Goal: Task Accomplishment & Management: Use online tool/utility

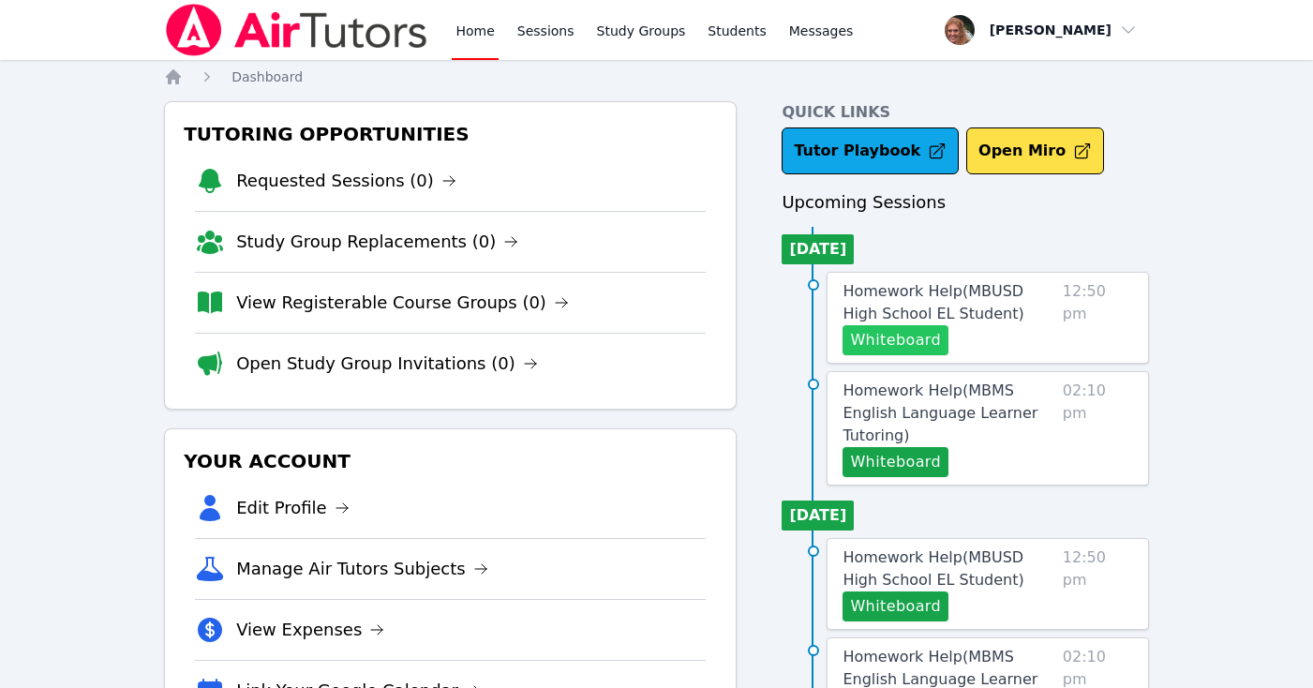
click at [885, 337] on button "Whiteboard" at bounding box center [896, 340] width 106 height 30
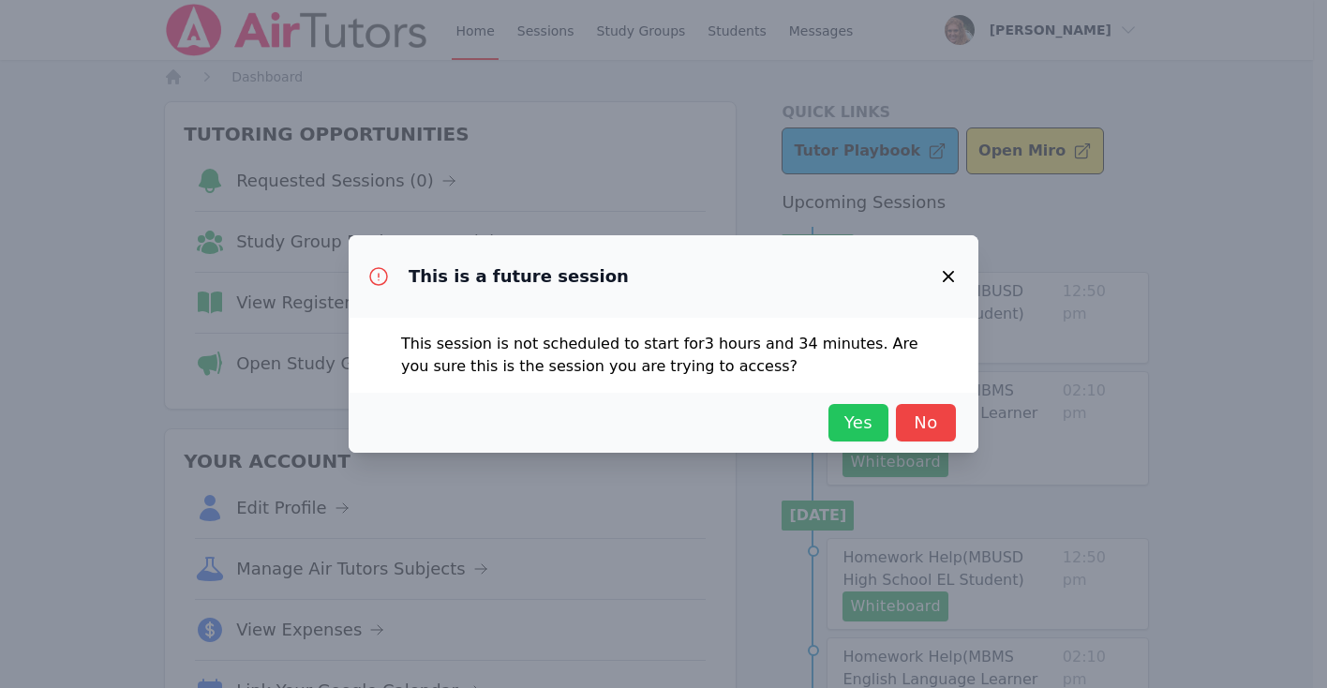
click at [866, 419] on span "Yes" at bounding box center [858, 423] width 41 height 26
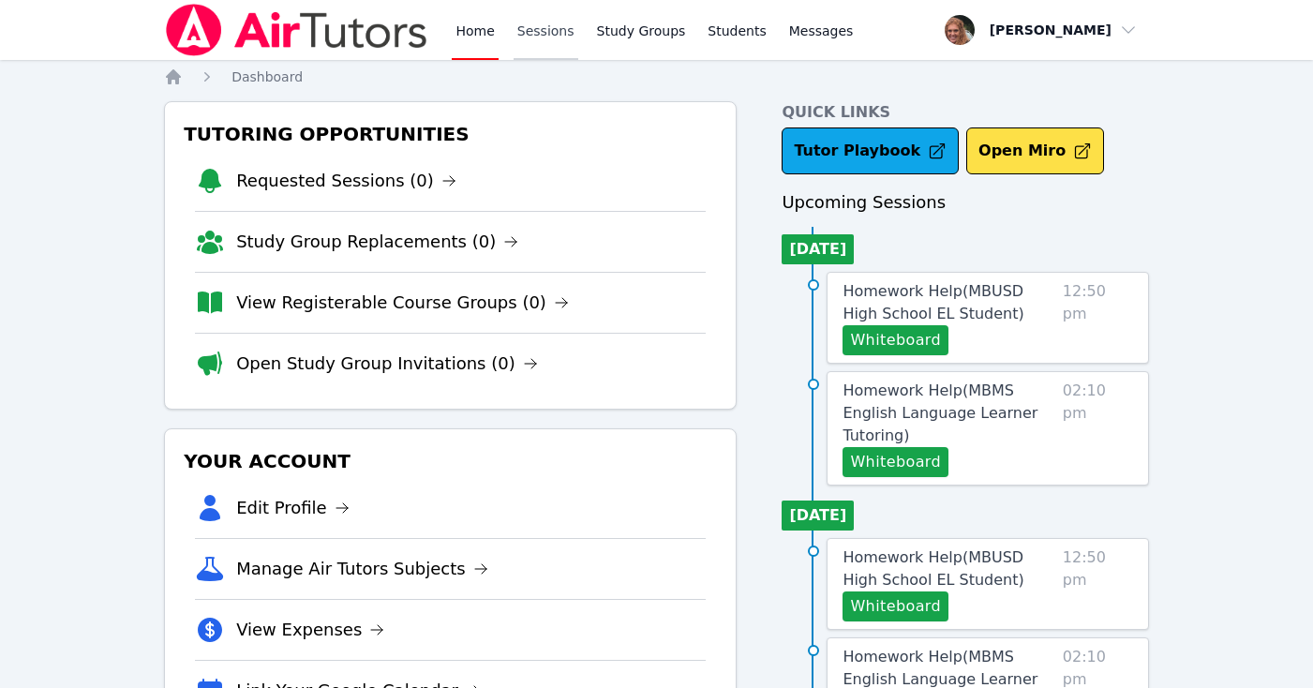
click at [541, 38] on link "Sessions" at bounding box center [546, 30] width 65 height 60
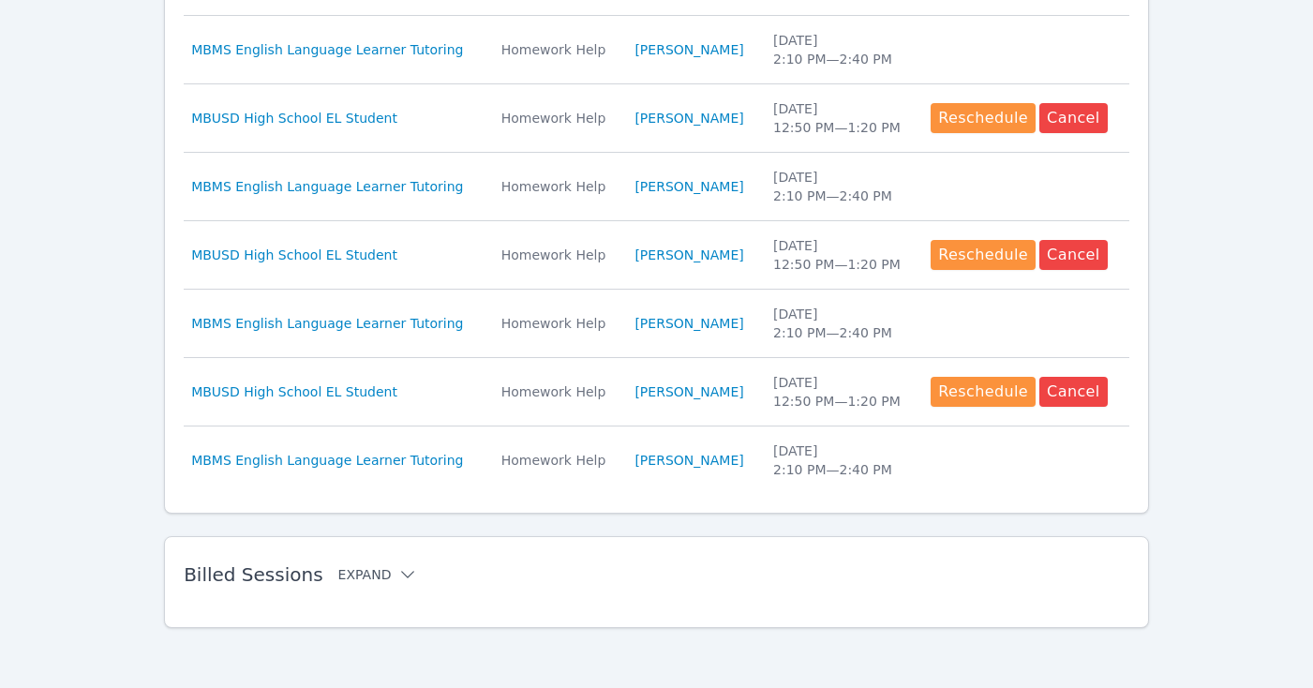
scroll to position [872, 0]
click at [370, 570] on button "Expand" at bounding box center [378, 574] width 80 height 19
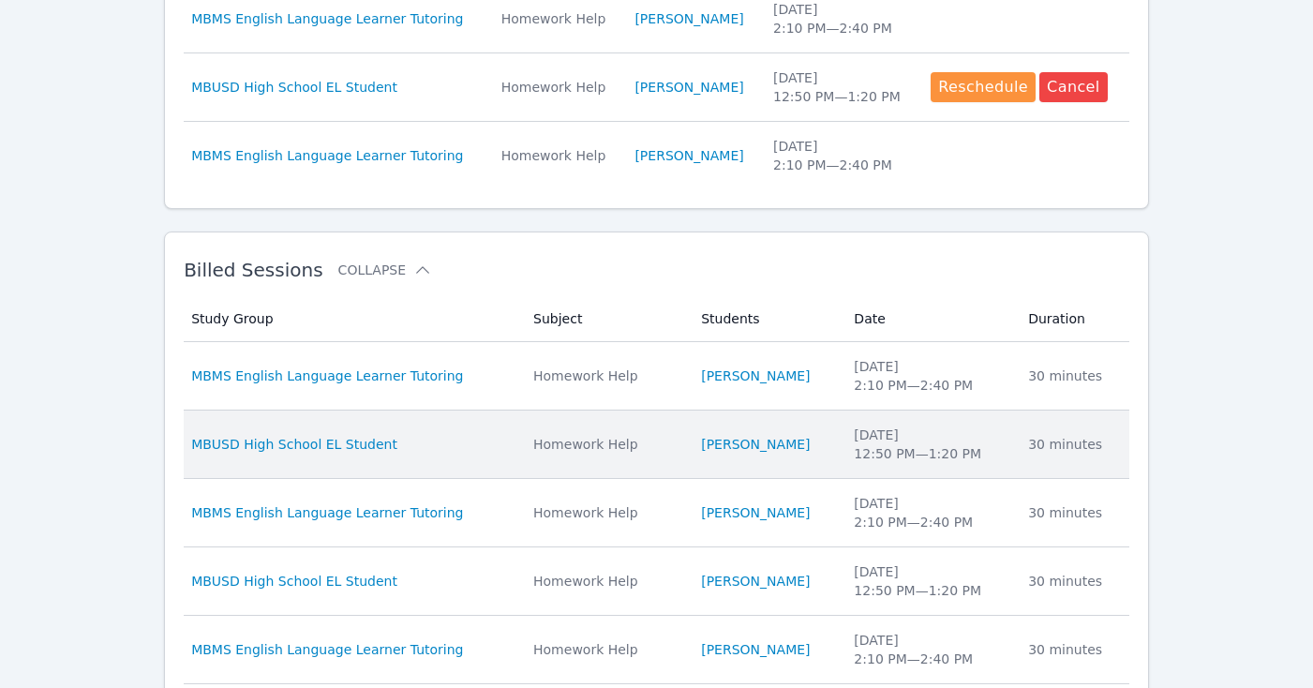
scroll to position [1178, 0]
click at [454, 446] on div "MBUSD High School EL Student" at bounding box center [351, 442] width 320 height 19
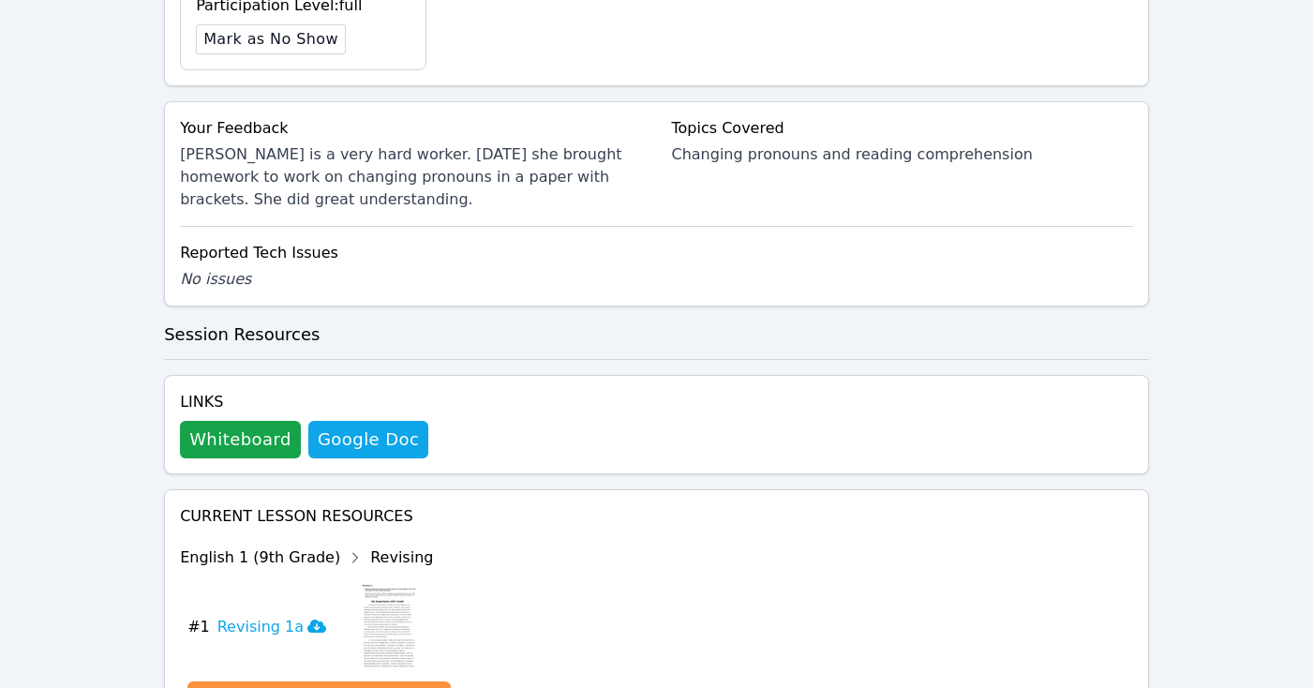
scroll to position [711, 0]
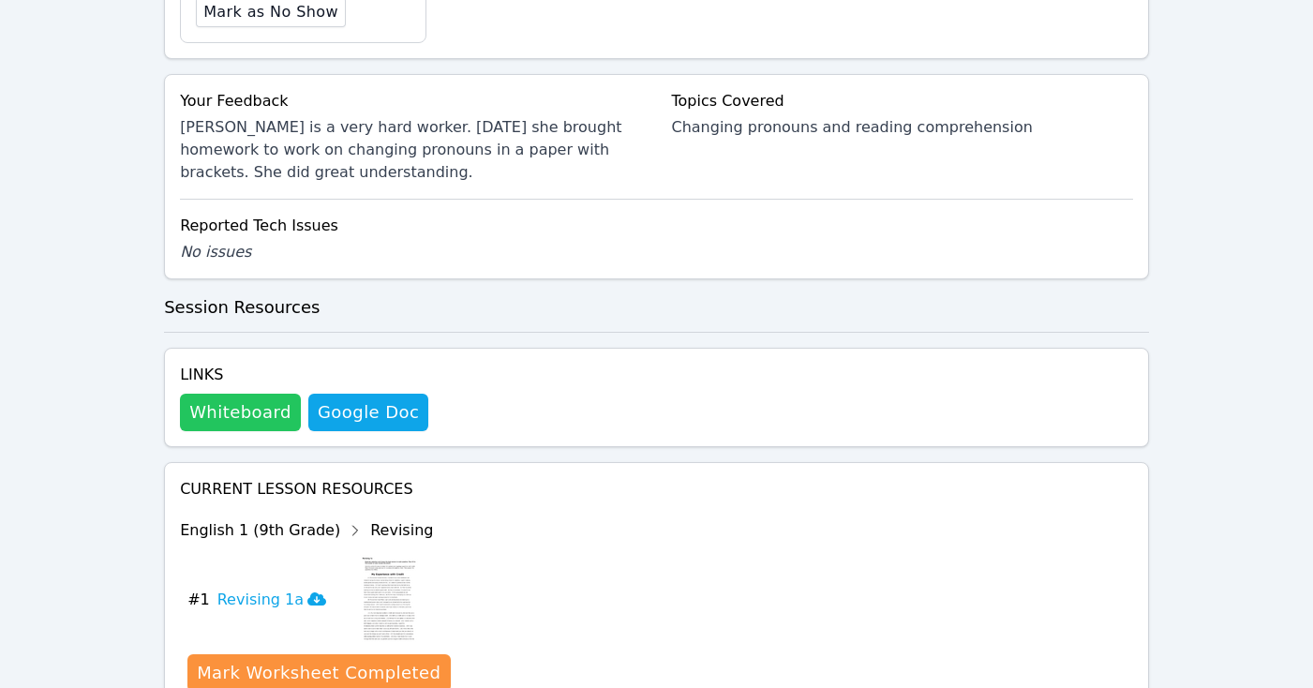
click at [234, 413] on button "Whiteboard" at bounding box center [240, 412] width 121 height 37
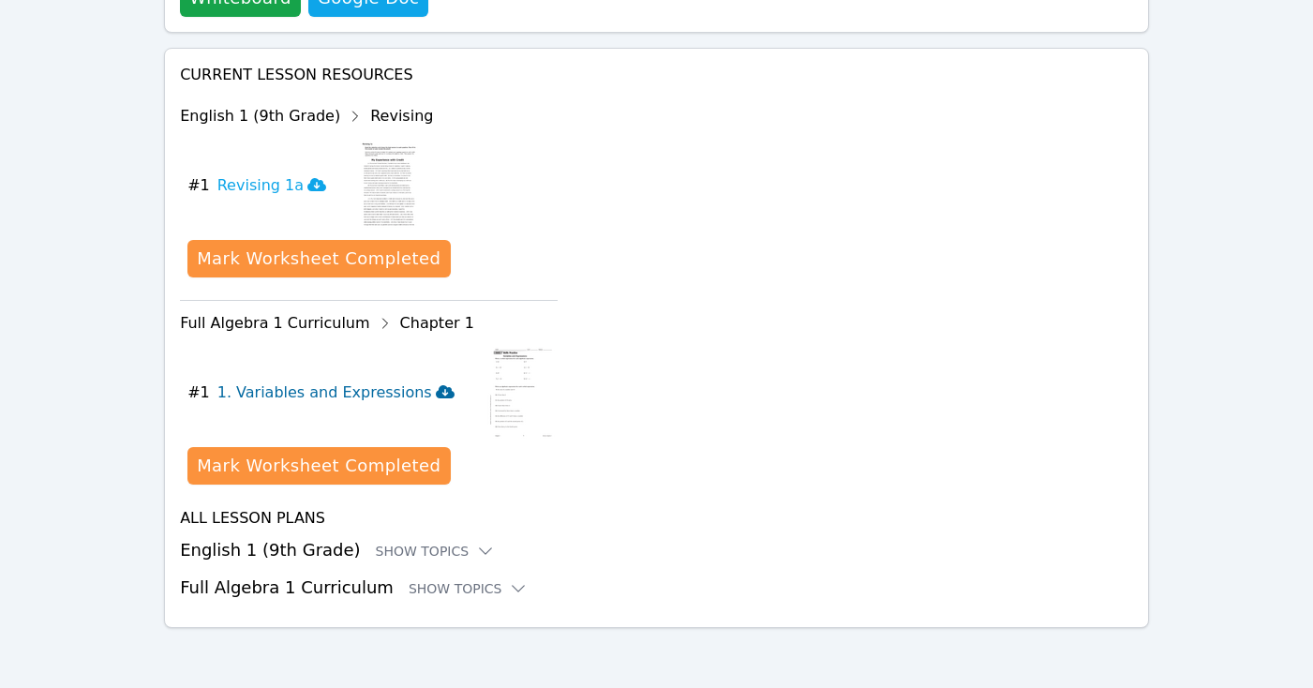
scroll to position [1126, 0]
click at [479, 588] on div "Show Topics" at bounding box center [469, 588] width 120 height 19
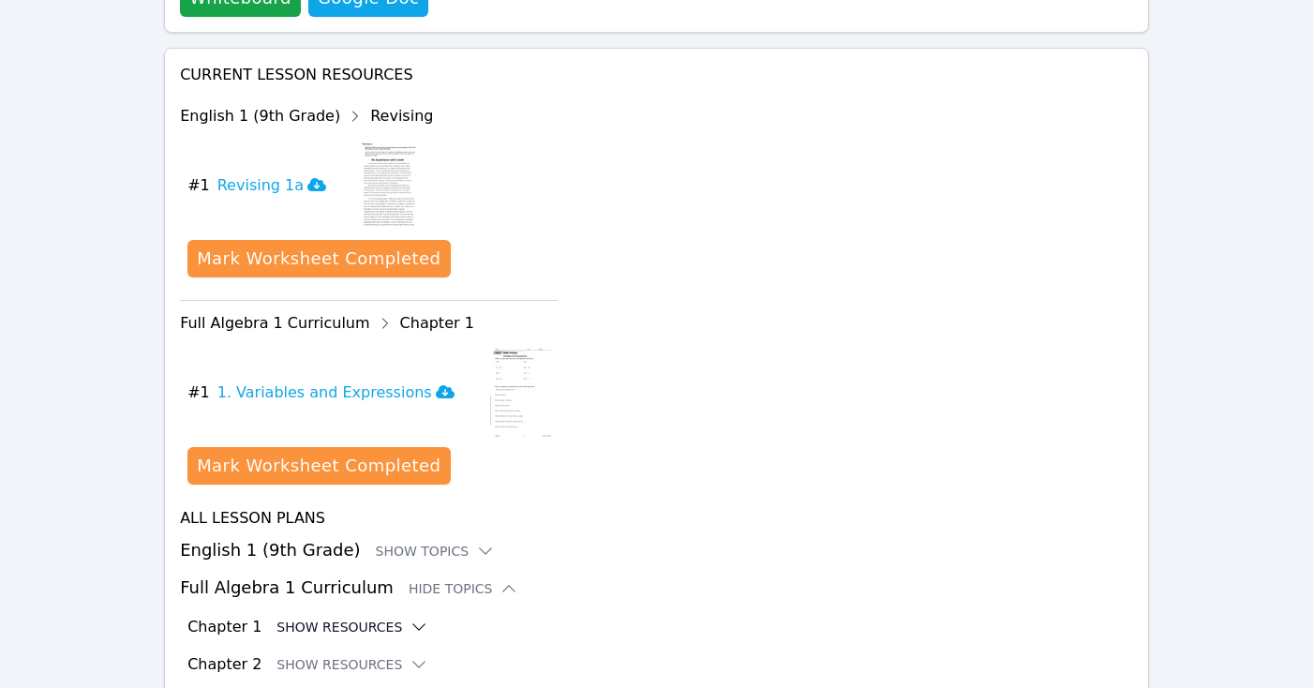
click at [410, 627] on icon at bounding box center [419, 627] width 19 height 19
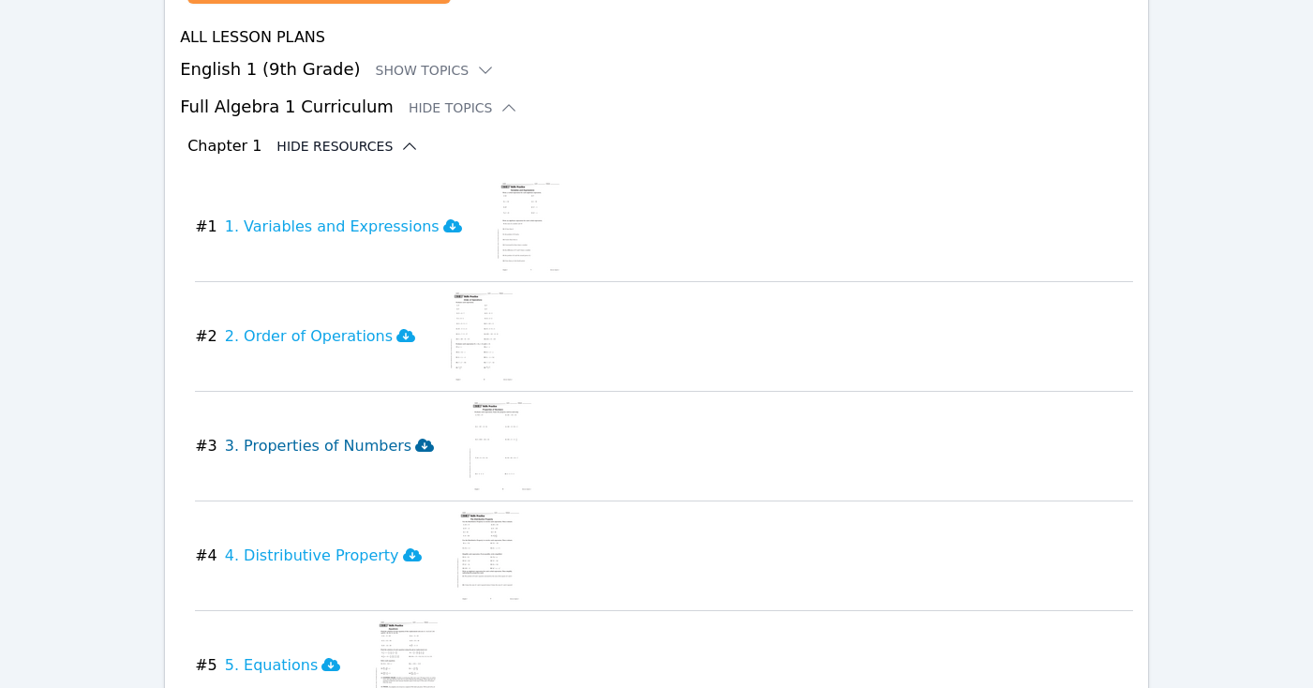
scroll to position [1611, 0]
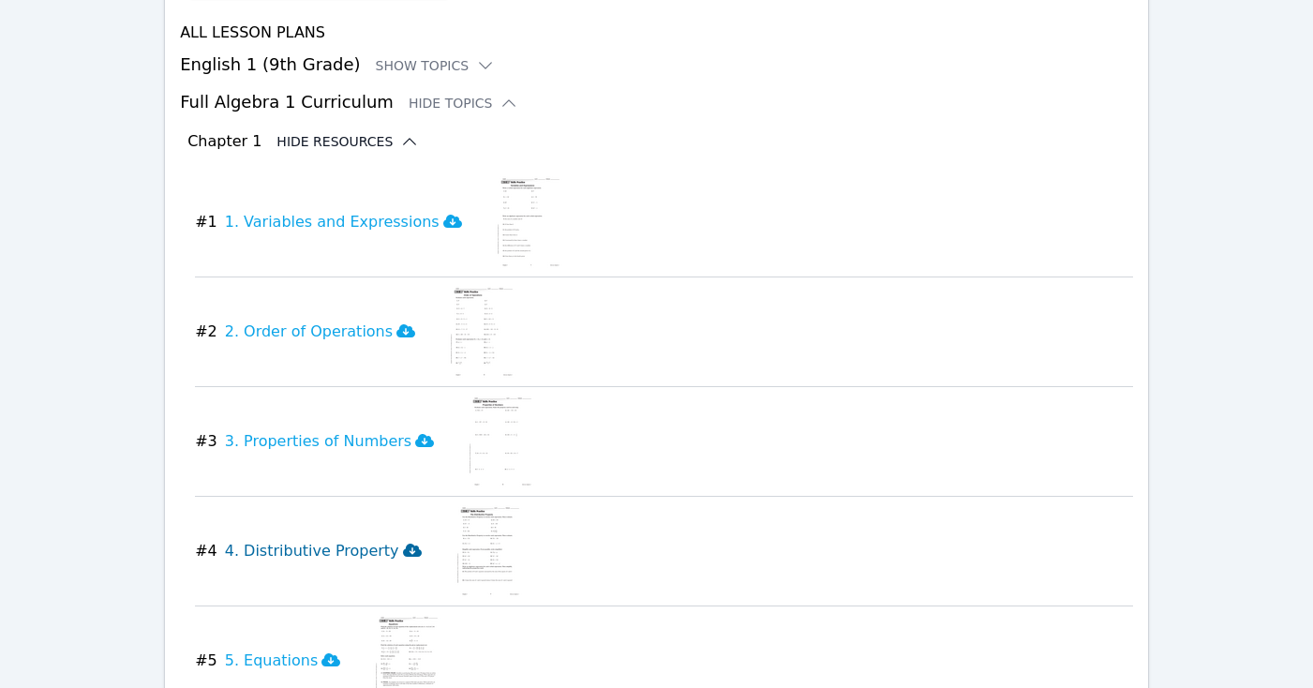
click at [403, 550] on icon at bounding box center [412, 550] width 19 height 13
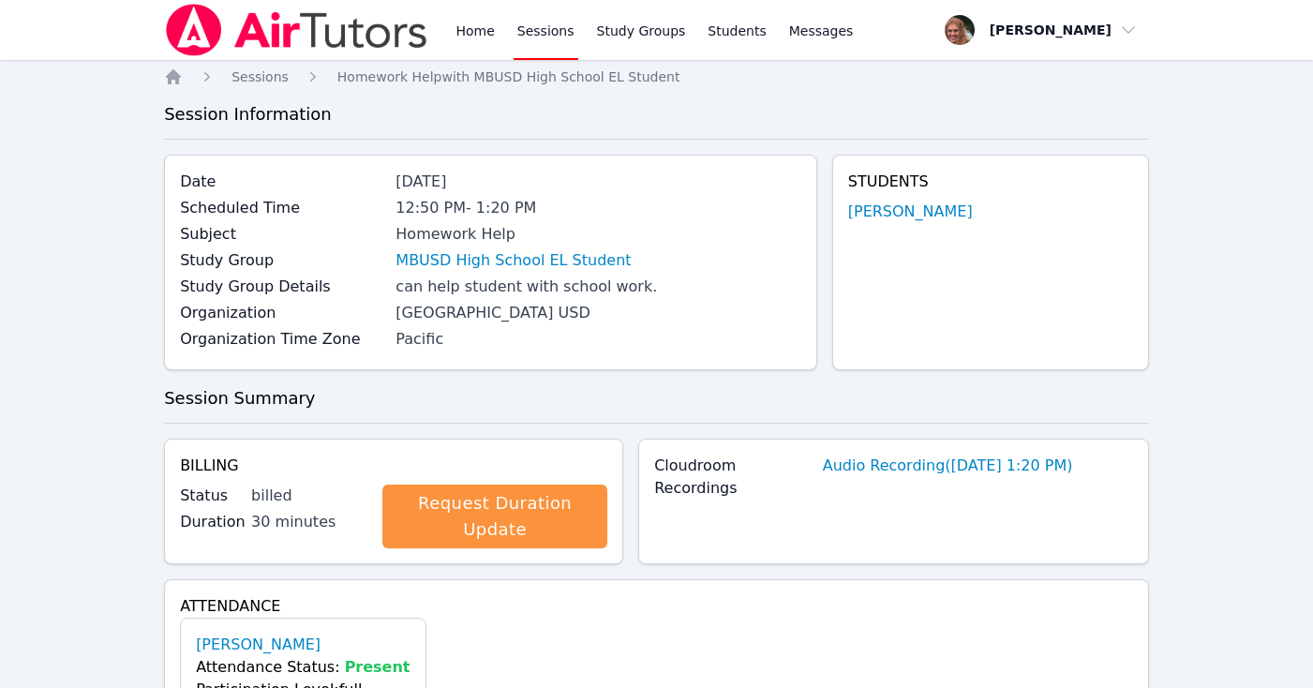
scroll to position [0, 0]
click at [543, 36] on link "Sessions" at bounding box center [546, 30] width 65 height 60
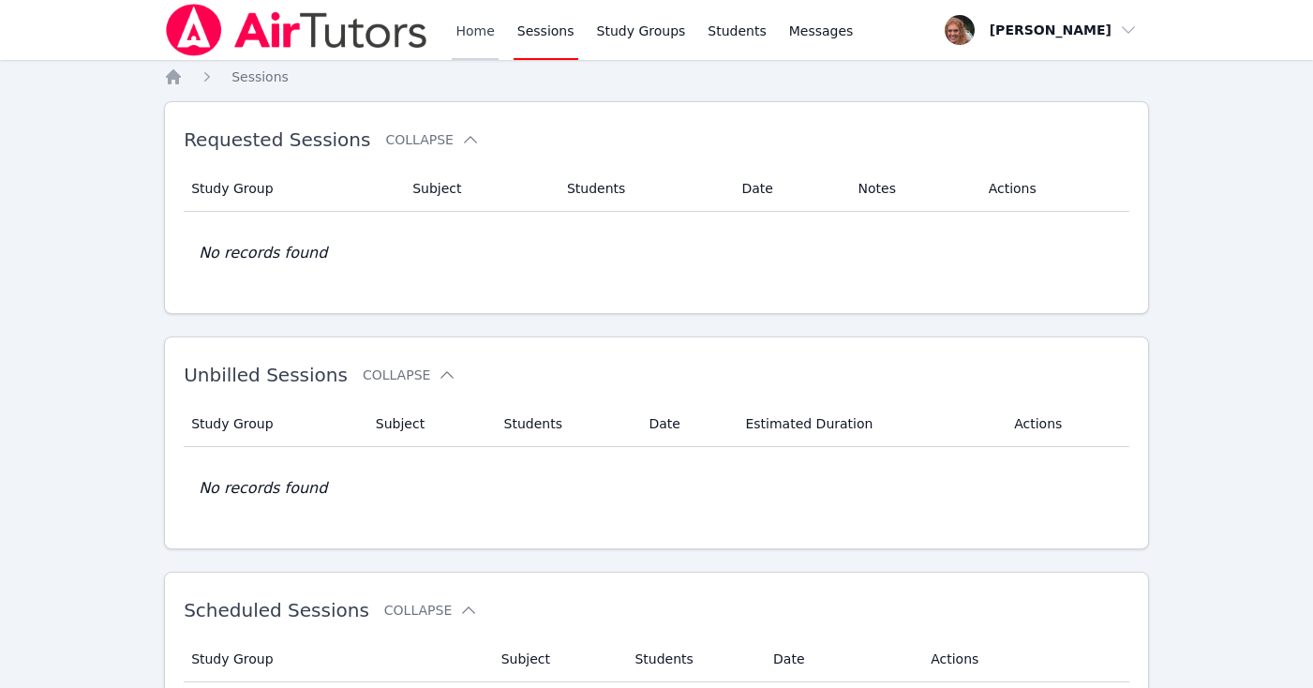
click at [479, 39] on link "Home" at bounding box center [475, 30] width 46 height 60
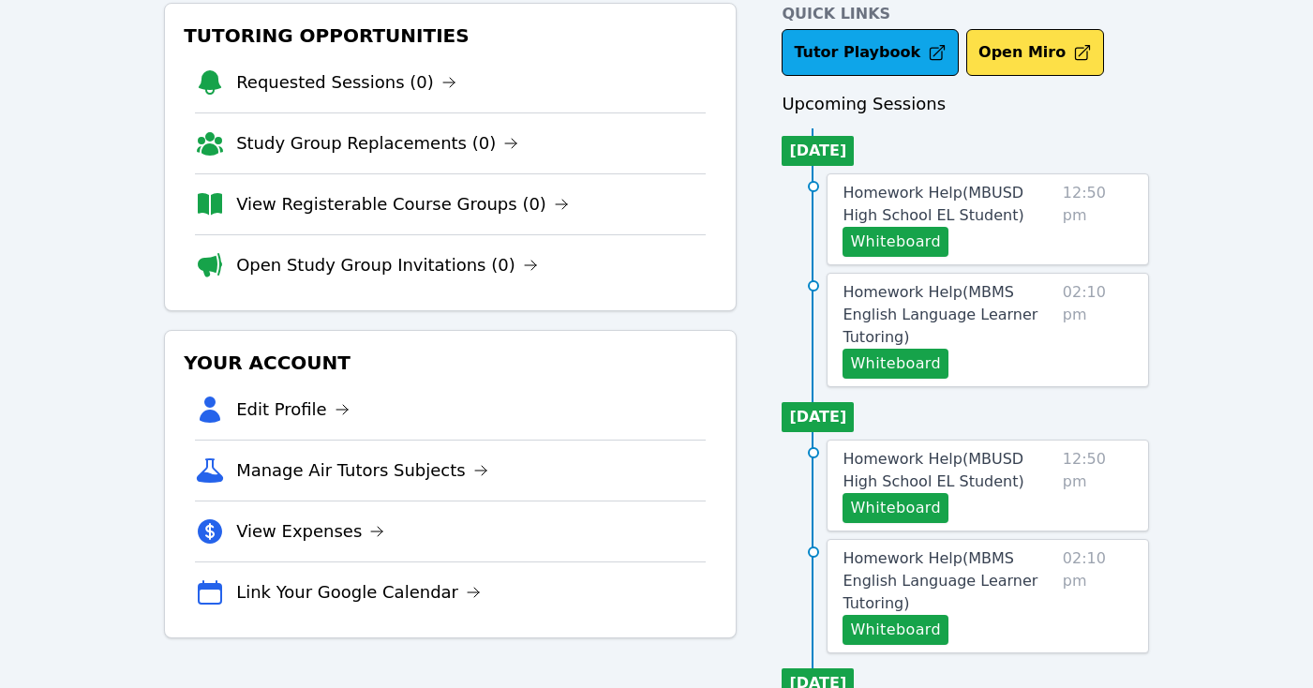
scroll to position [117, 0]
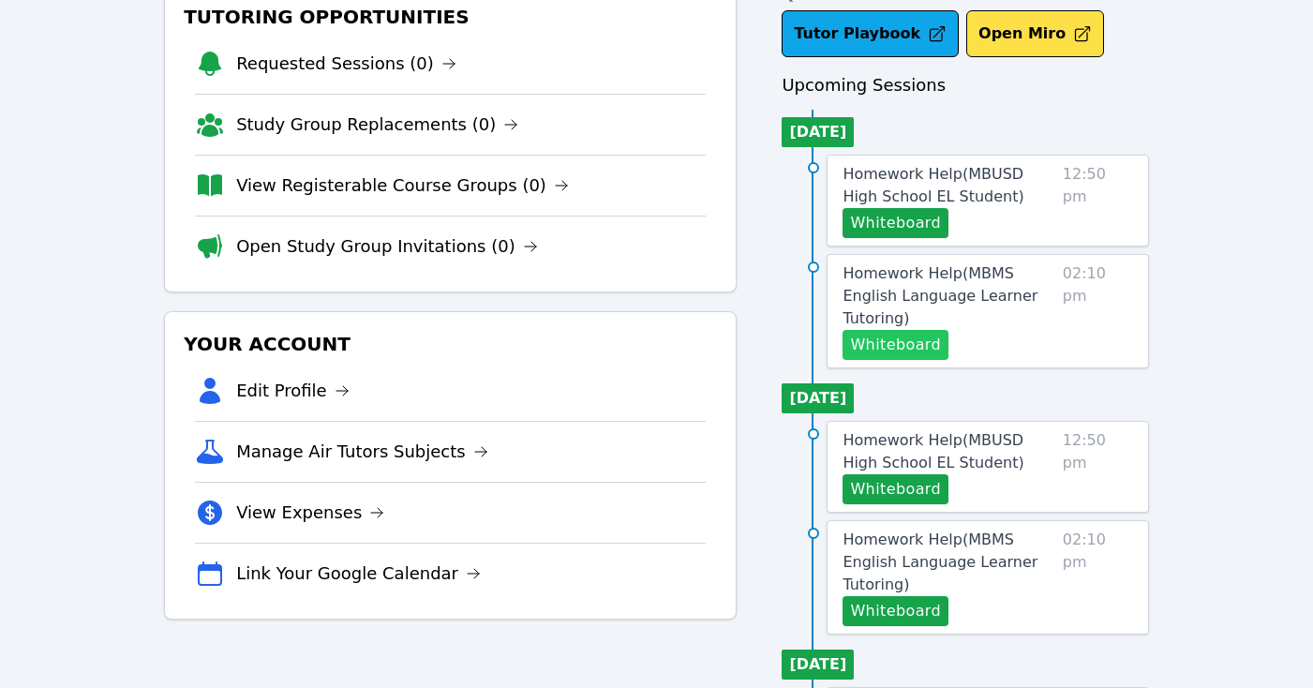
click at [883, 330] on button "Whiteboard" at bounding box center [896, 345] width 106 height 30
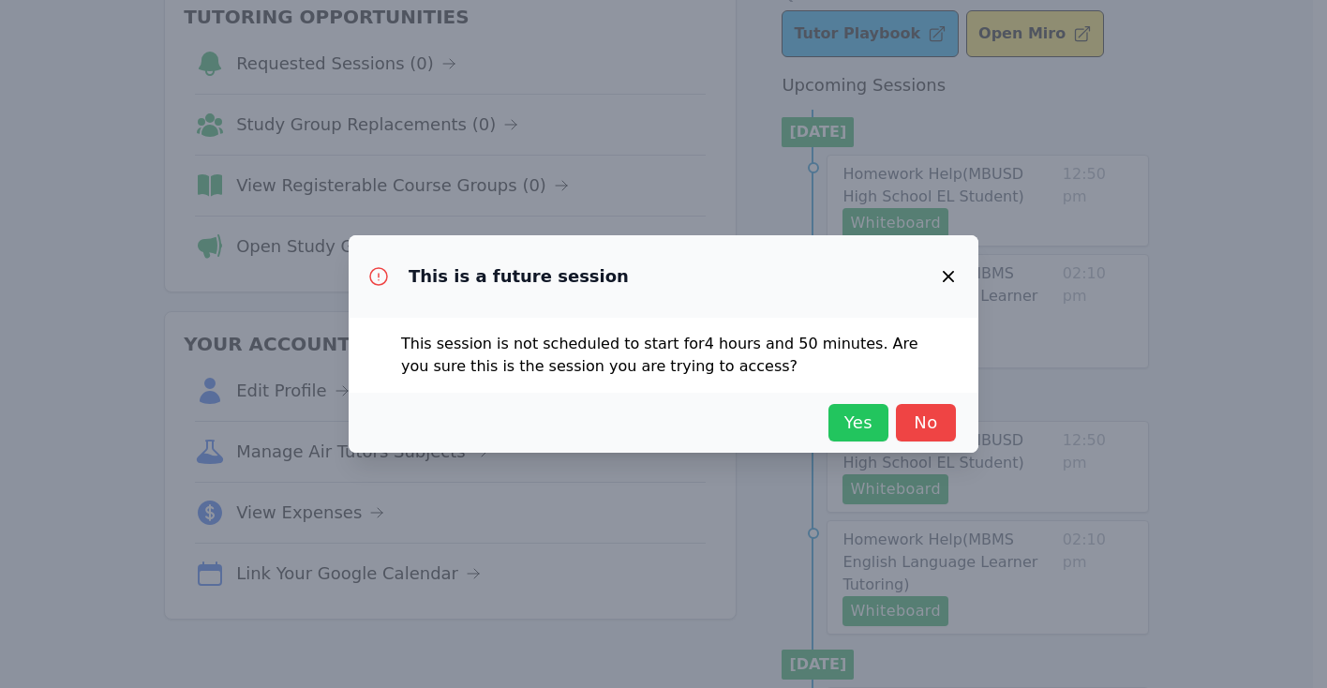
click at [844, 425] on span "Yes" at bounding box center [858, 423] width 41 height 26
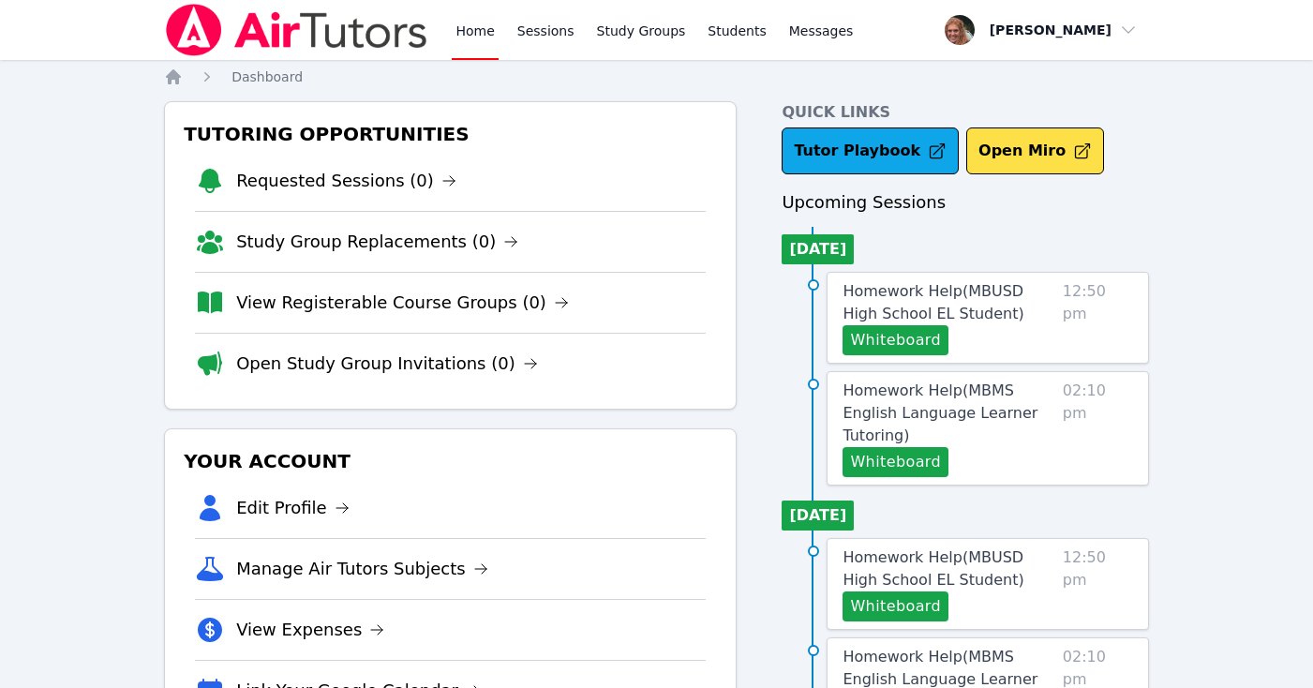
scroll to position [0, 0]
click at [542, 31] on link "Sessions" at bounding box center [546, 30] width 65 height 60
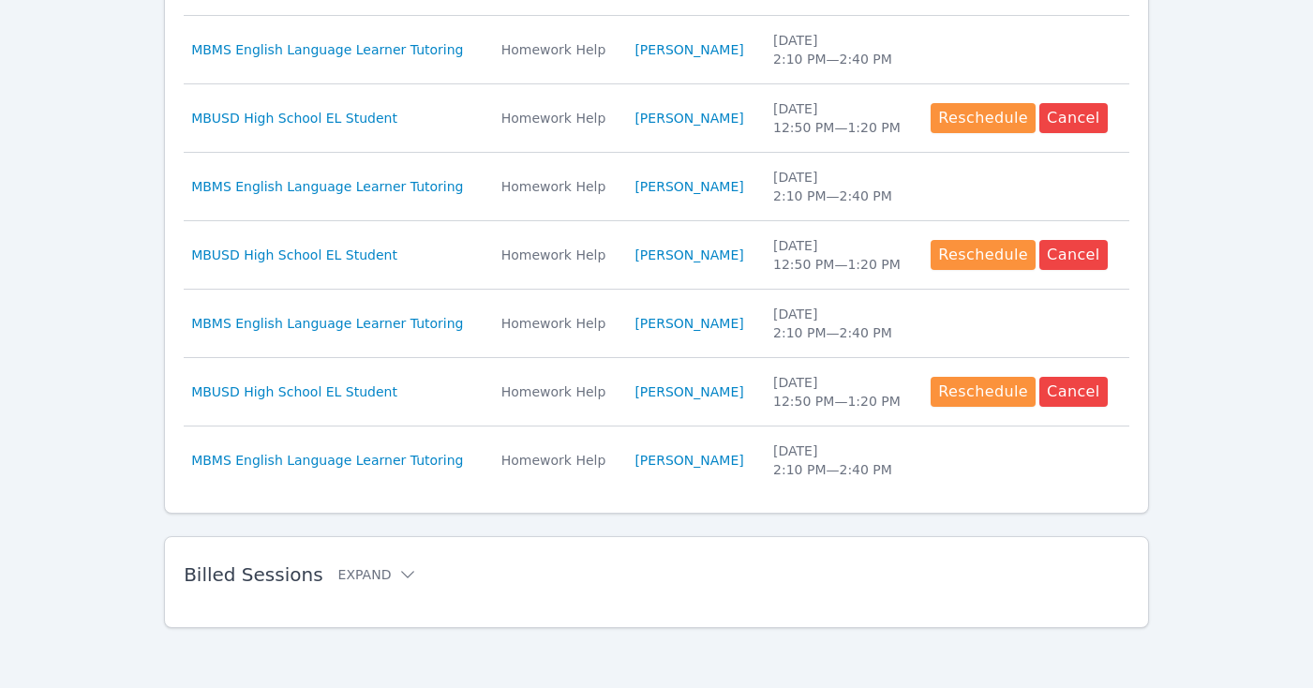
scroll to position [872, 0]
click at [372, 573] on button "Expand" at bounding box center [378, 574] width 80 height 19
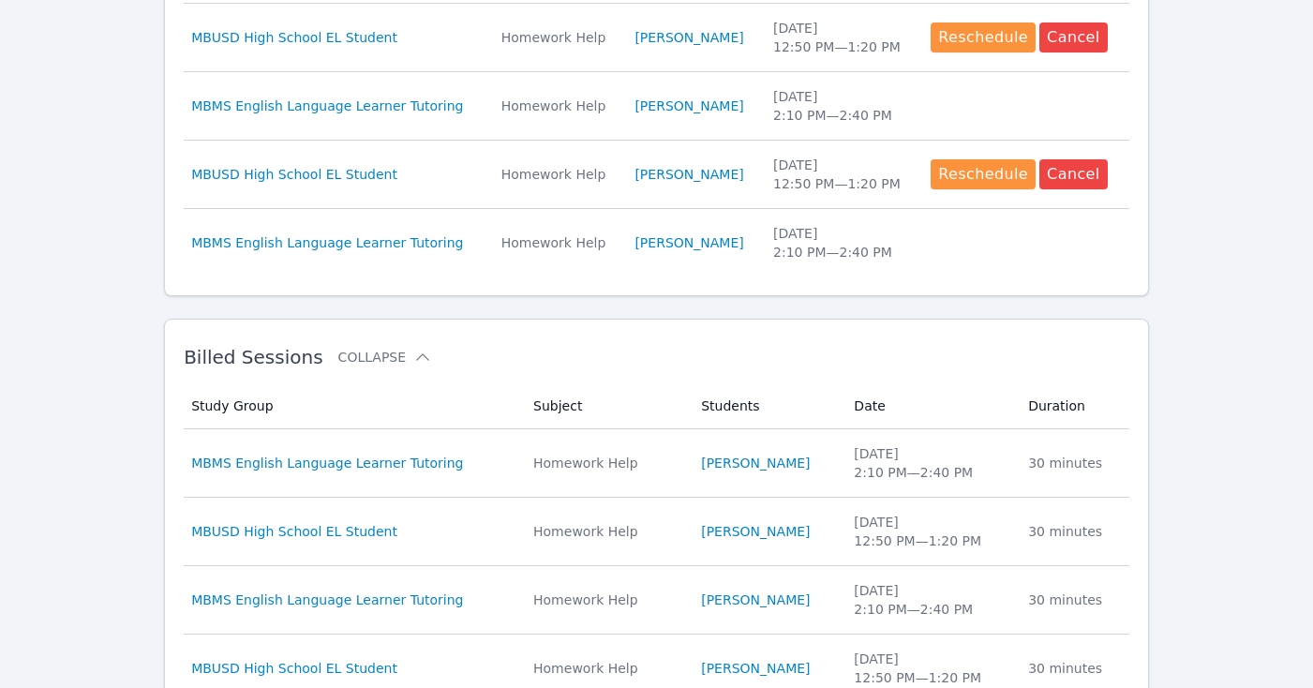
scroll to position [1126, 0]
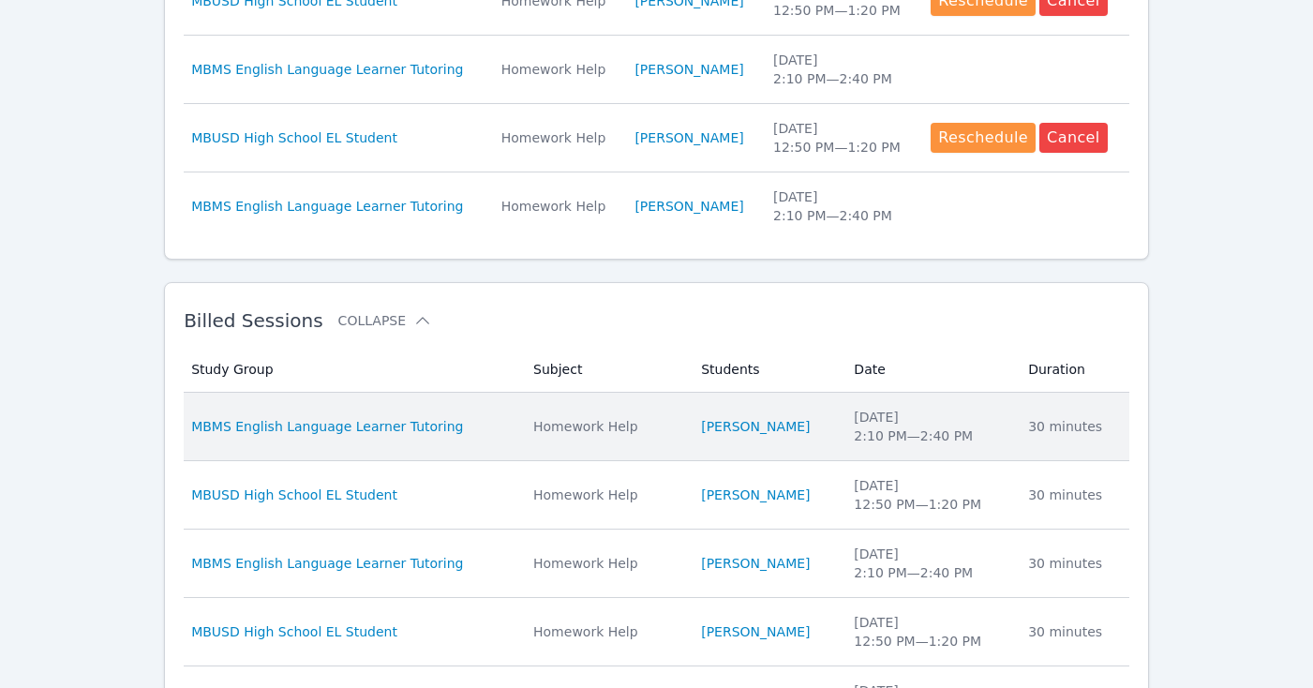
click at [481, 452] on td "Study Group MBMS English Language Learner Tutoring" at bounding box center [353, 427] width 338 height 68
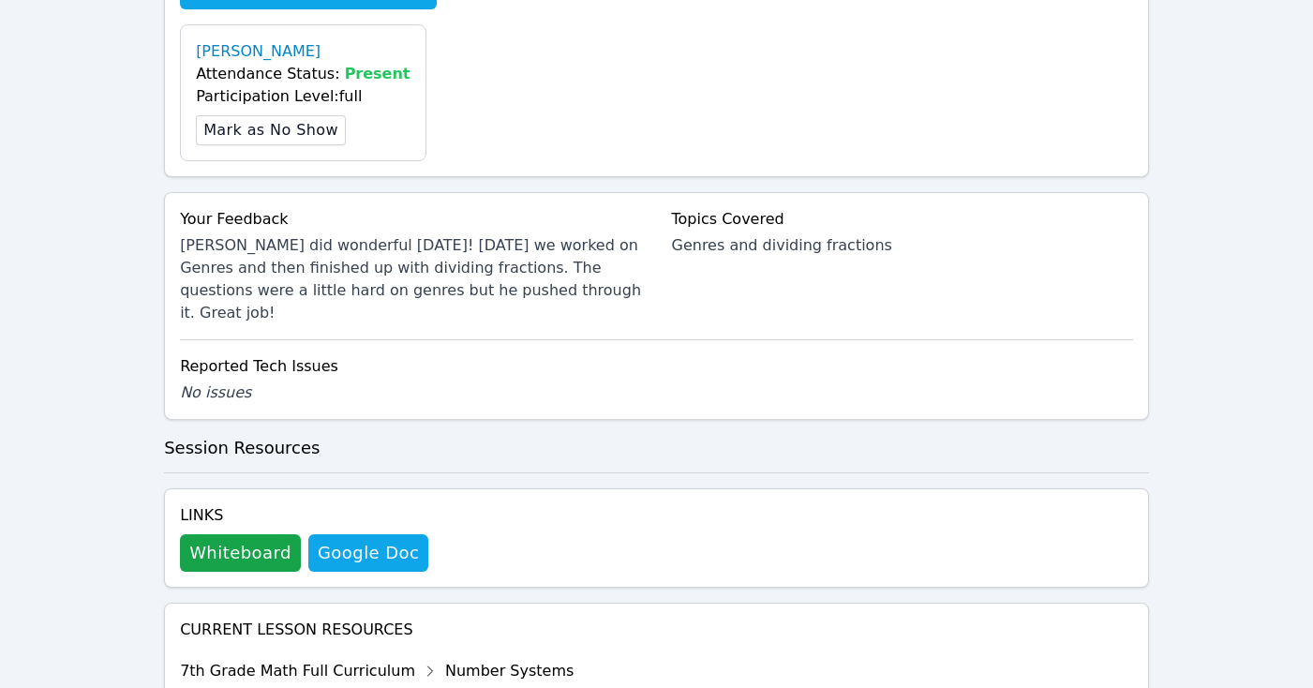
scroll to position [730, 0]
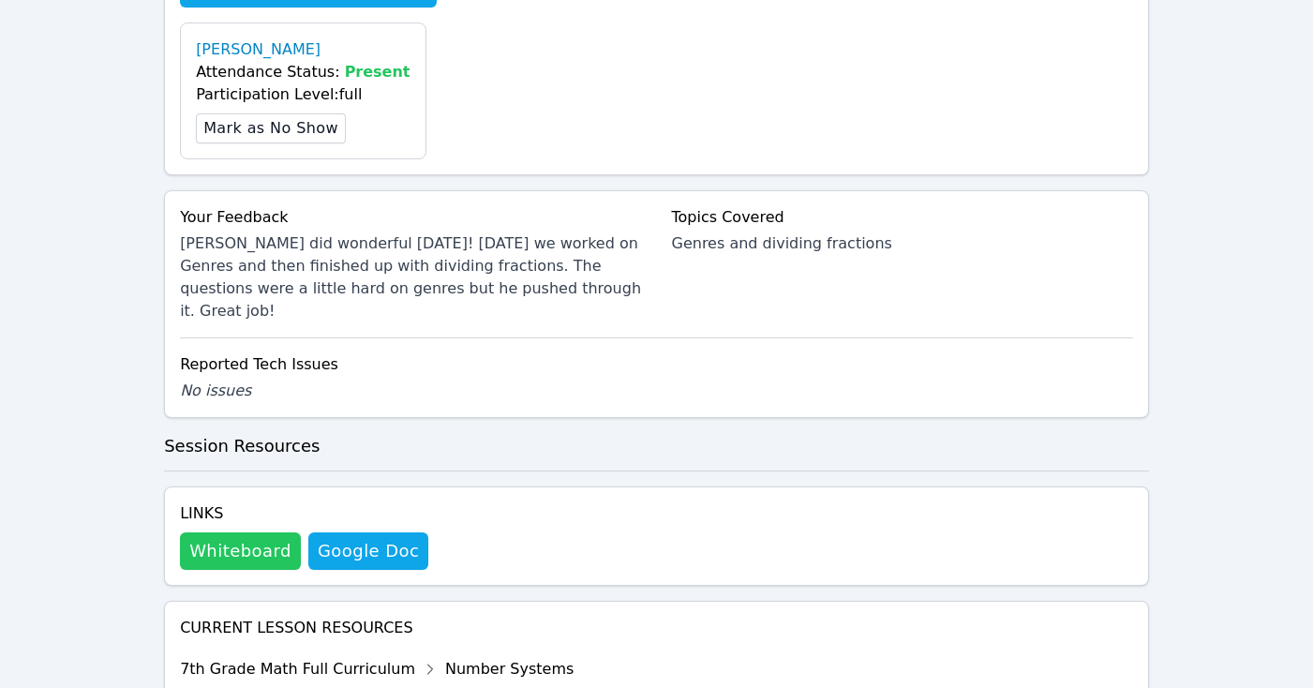
click at [236, 532] on button "Whiteboard" at bounding box center [240, 550] width 121 height 37
